Goal: Find specific page/section: Find specific page/section

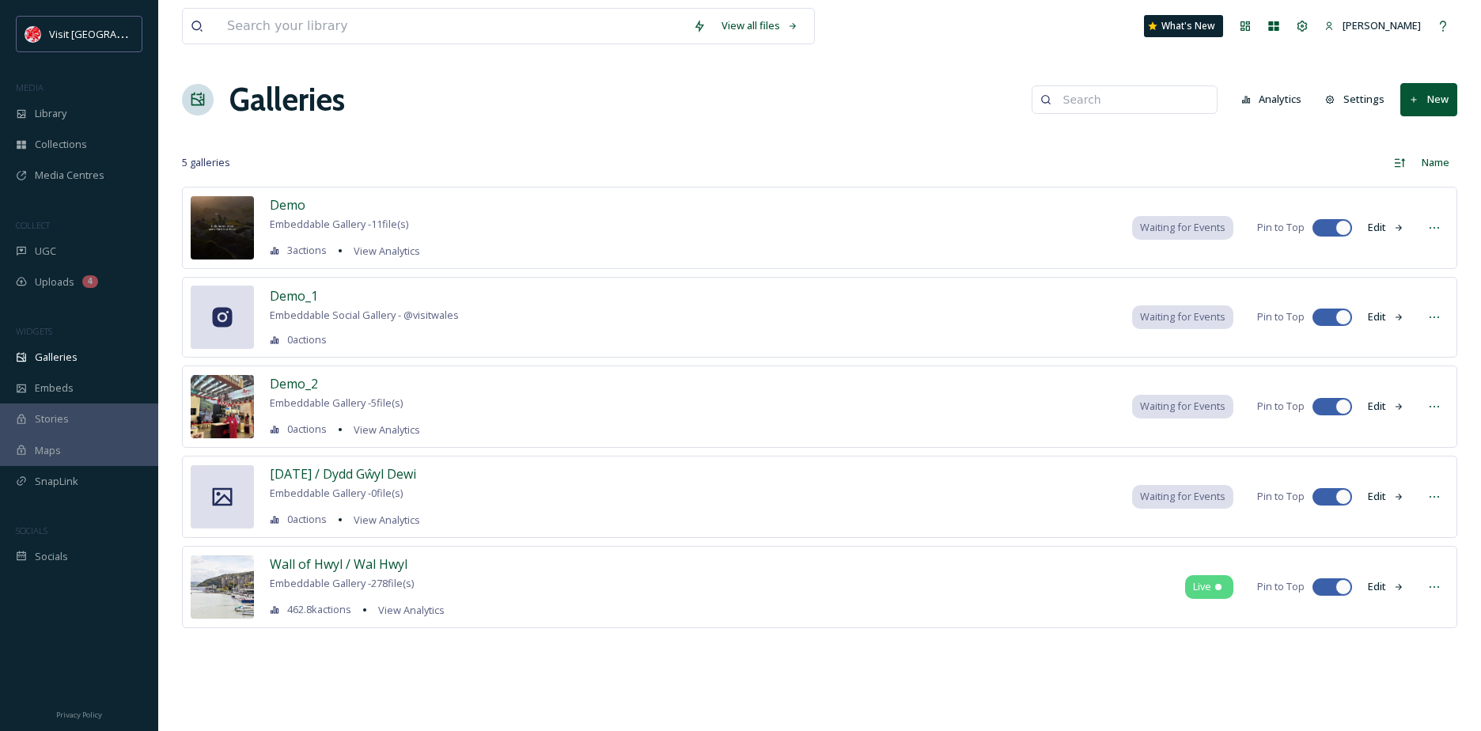
click at [227, 505] on icon at bounding box center [223, 497] width 20 height 18
click at [226, 497] on icon at bounding box center [223, 497] width 20 height 18
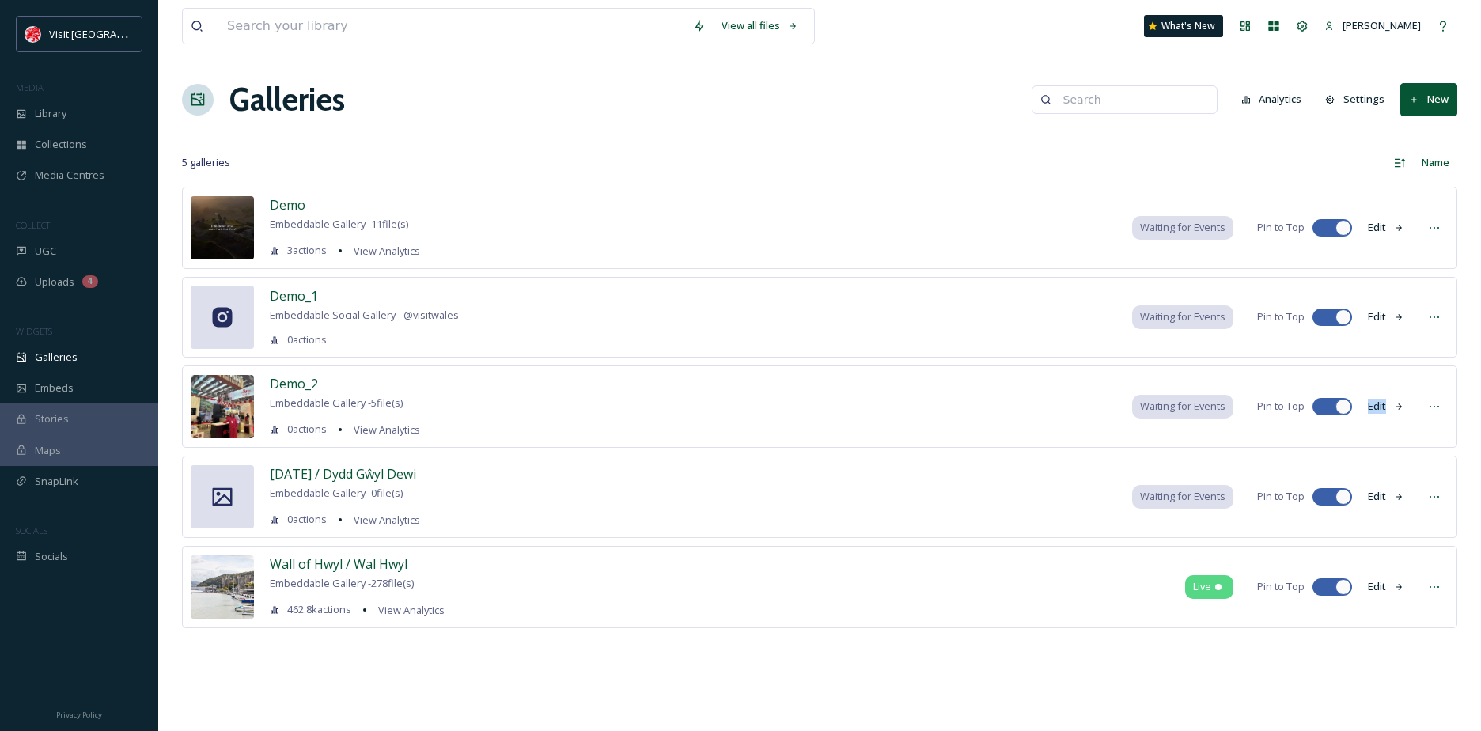
click at [226, 497] on icon at bounding box center [223, 497] width 20 height 18
click at [327, 668] on div "Demo Embeddable Gallery - 11 file(s) 3 actions View Analytics Waiting for Event…" at bounding box center [819, 431] width 1275 height 489
click at [65, 123] on div "Library" at bounding box center [79, 113] width 158 height 31
